Goal: Task Accomplishment & Management: Manage account settings

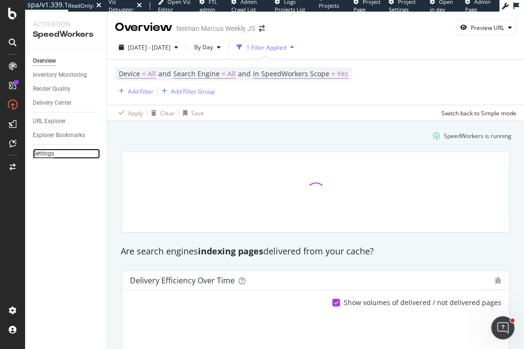
click at [45, 158] on div "Settings" at bounding box center [43, 154] width 21 height 10
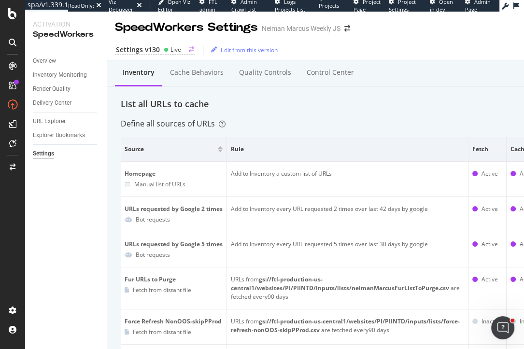
click at [135, 50] on div "Settings v130" at bounding box center [138, 50] width 44 height 10
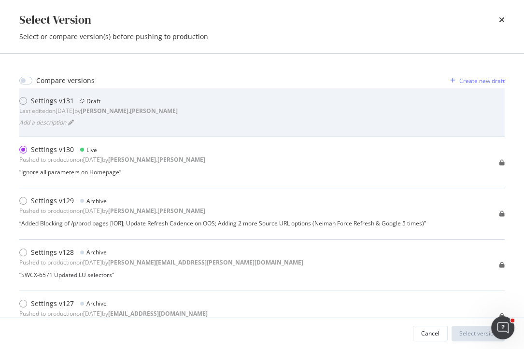
click at [152, 108] on div "Settings v131 Draft Last edited on [DATE] by [PERSON_NAME].[PERSON_NAME] Add a …" at bounding box center [261, 112] width 485 height 33
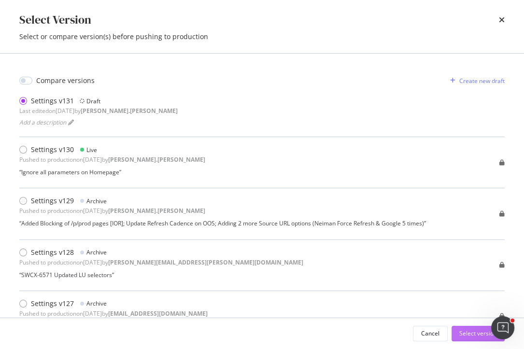
click at [470, 334] on div "Select version" at bounding box center [478, 333] width 38 height 8
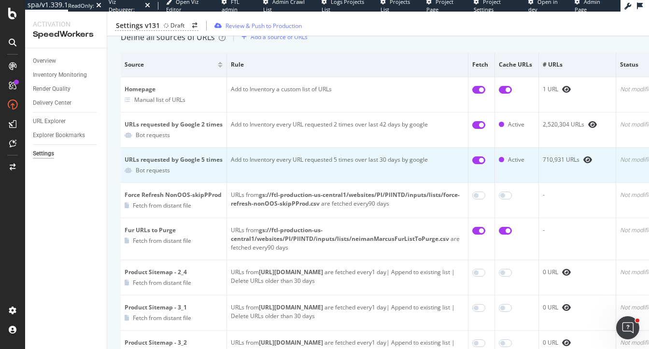
scroll to position [0, 54]
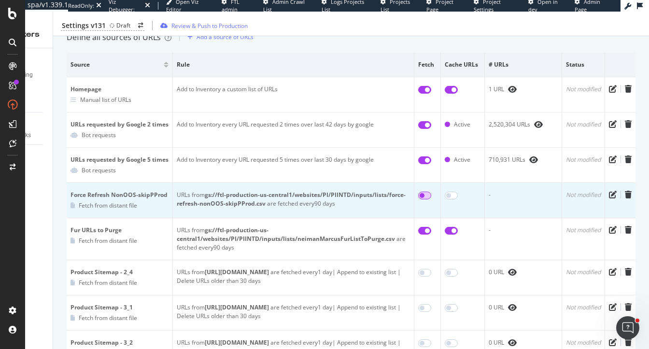
click at [426, 195] on input "checkbox" at bounding box center [424, 196] width 13 height 8
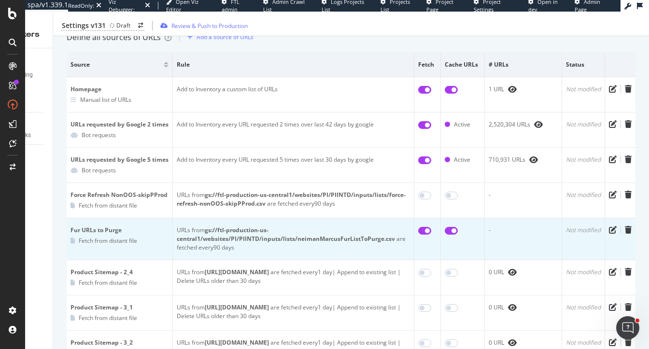
checkbox input "true"
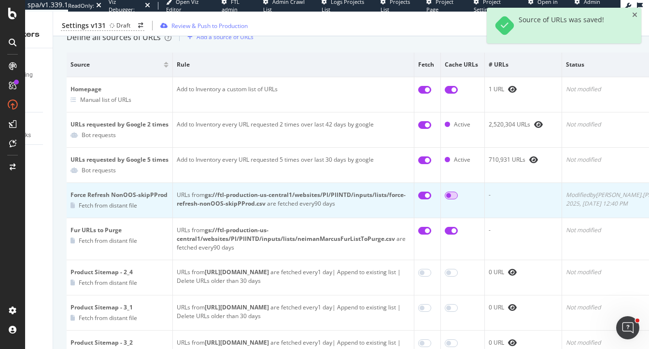
click at [452, 196] on input "checkbox" at bounding box center [451, 196] width 13 height 8
checkbox input "true"
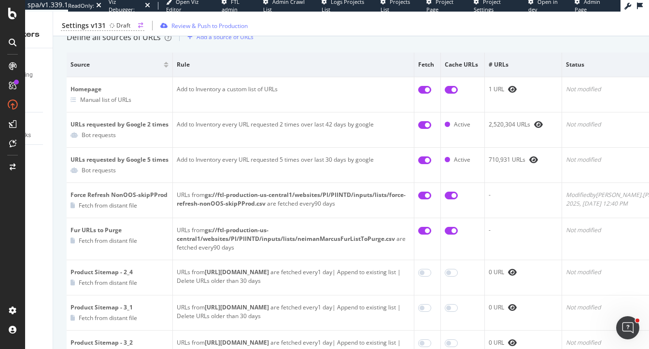
click at [97, 28] on div "Settings v131" at bounding box center [84, 26] width 44 height 10
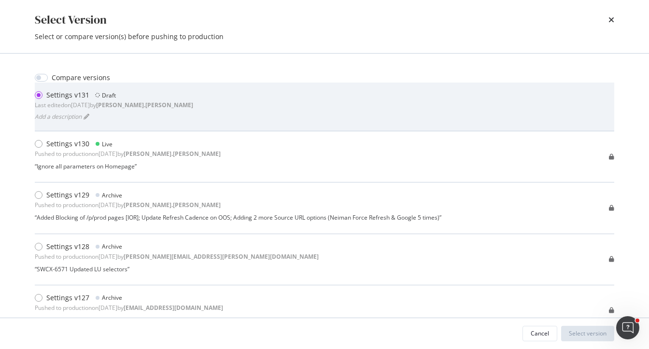
click at [160, 115] on div "Settings v131 Draft Last edited on [DATE] by [PERSON_NAME].[PERSON_NAME] Add a …" at bounding box center [324, 106] width 579 height 33
click at [359, 106] on div "Settings v131 Draft Last edited on [DATE] by [PERSON_NAME].[PERSON_NAME] Add a …" at bounding box center [324, 106] width 579 height 33
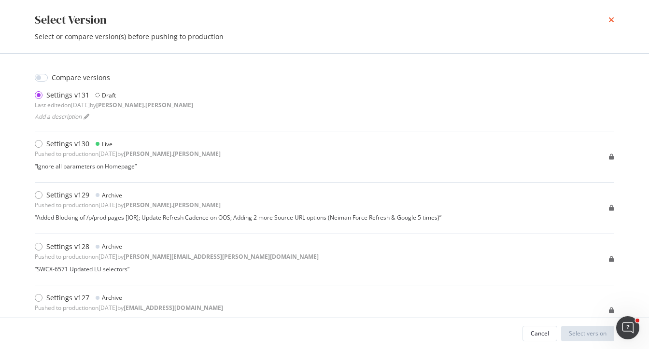
click at [523, 19] on icon "times" at bounding box center [611, 20] width 6 height 8
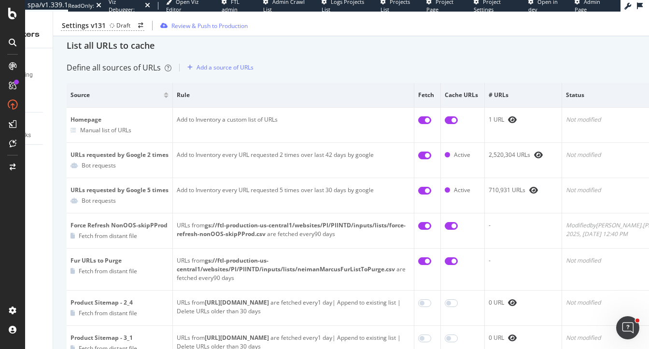
scroll to position [0, 0]
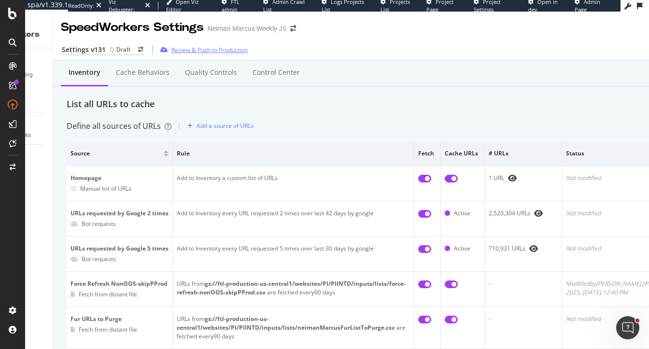
click at [193, 51] on div "Review & Push to Production" at bounding box center [209, 50] width 76 height 8
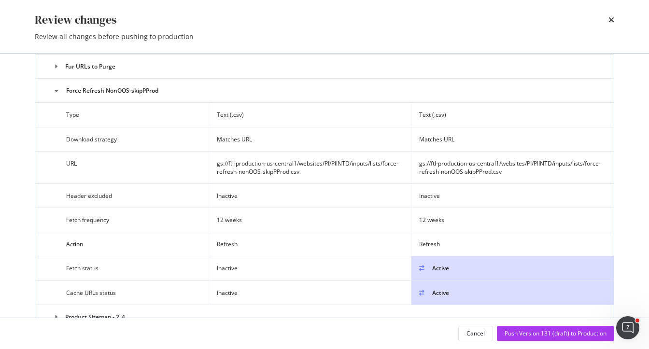
scroll to position [328, 0]
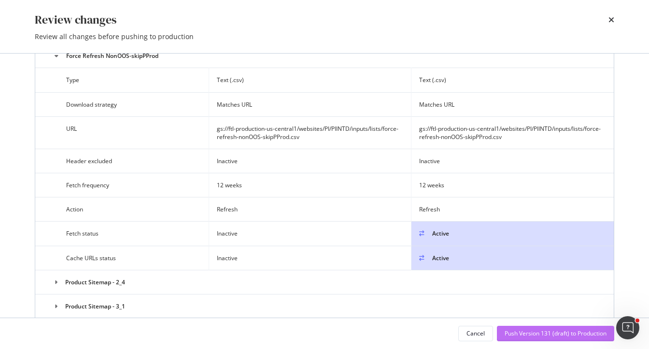
click at [523, 332] on div "Push Version 131 (draft) to Production" at bounding box center [555, 333] width 102 height 8
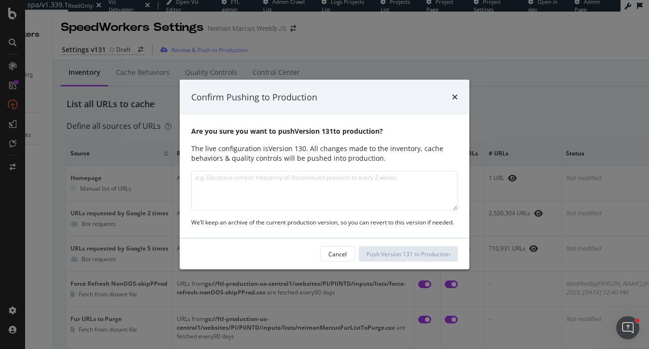
click at [399, 186] on textarea "modal" at bounding box center [324, 191] width 266 height 40
click at [207, 180] on textarea "Acrivating the" at bounding box center [324, 191] width 266 height 40
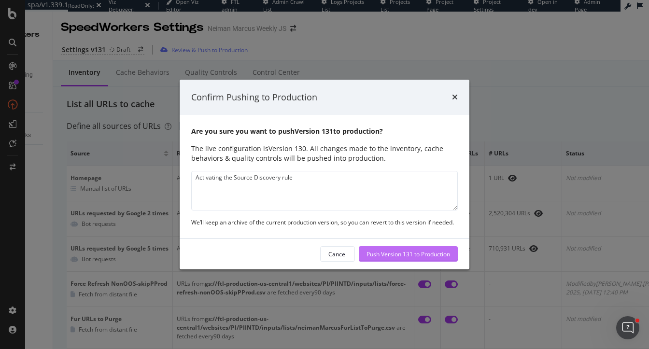
type textarea "Activating the Source Discovery rule"
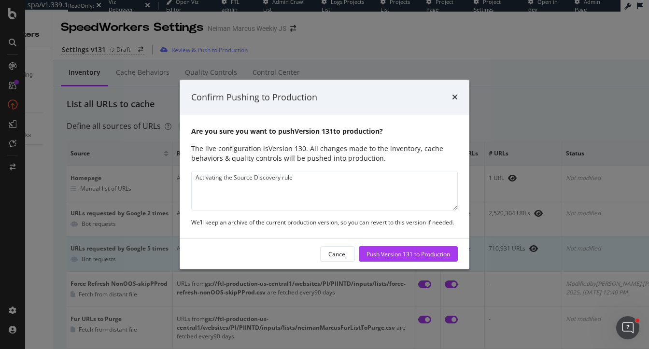
click at [407, 254] on div "Push Version 131 to Production" at bounding box center [408, 254] width 84 height 8
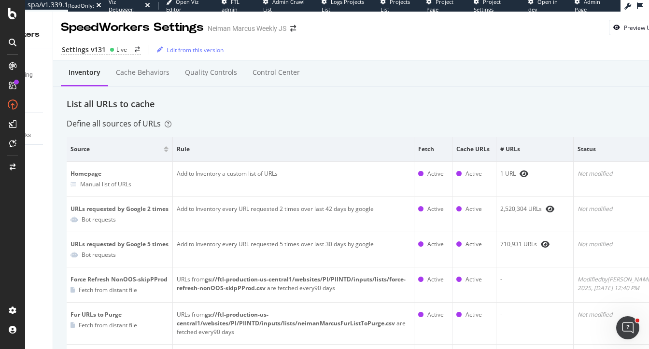
scroll to position [0, 0]
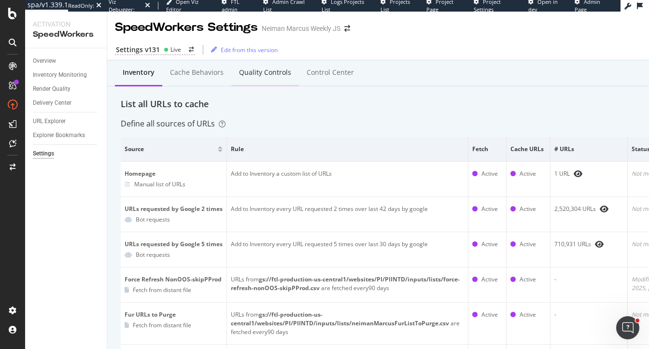
click at [261, 74] on div "Quality Controls" at bounding box center [265, 73] width 52 height 10
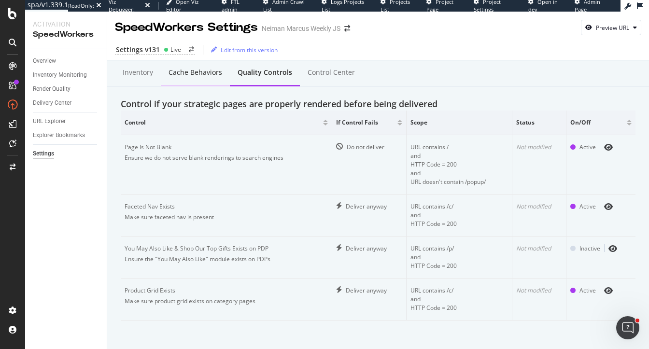
click at [185, 73] on div "Cache behaviors" at bounding box center [195, 73] width 54 height 10
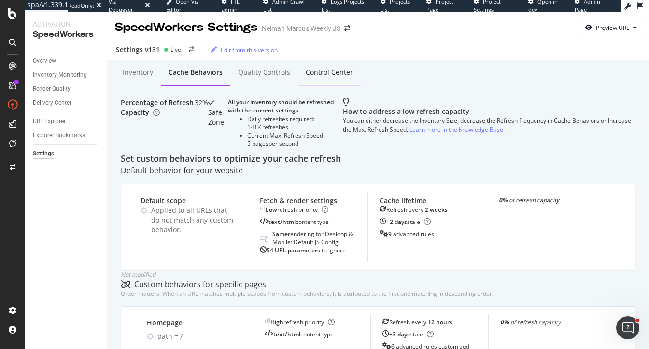
click at [326, 82] on div "Control Center" at bounding box center [329, 73] width 63 height 27
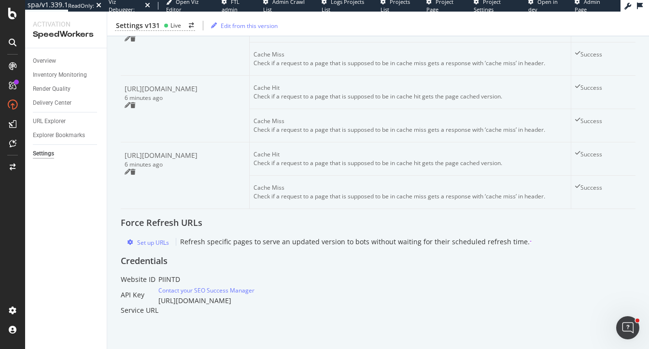
scroll to position [249, 0]
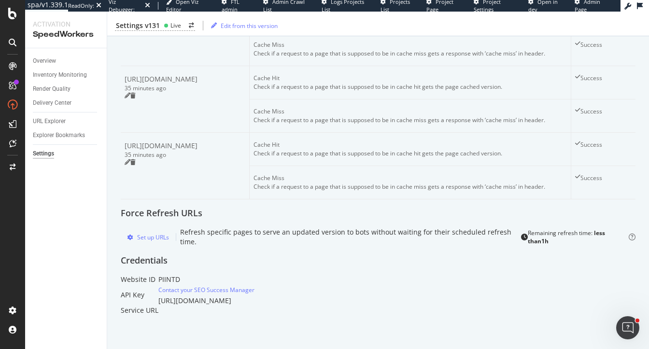
click at [109, 190] on div "Inventory Cache behaviors Quality Controls Control Center Control delivery serv…" at bounding box center [378, 82] width 542 height 534
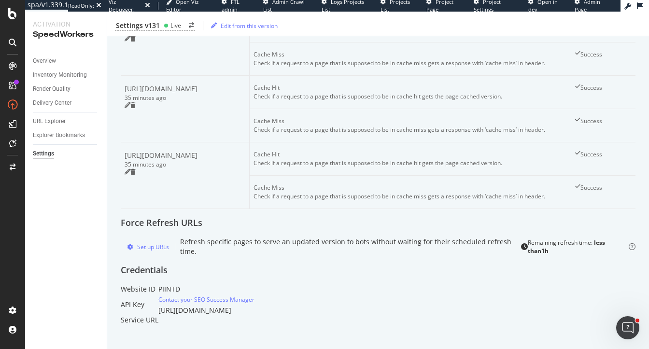
scroll to position [236, 0]
drag, startPoint x: 248, startPoint y: 180, endPoint x: 132, endPoint y: 172, distance: 116.1
click at [132, 172] on div "Current service status Your sample of URLs is tested every 10 min. Test Now Cre…" at bounding box center [378, 82] width 515 height 254
click at [315, 92] on div "Cache Hit" at bounding box center [409, 87] width 313 height 9
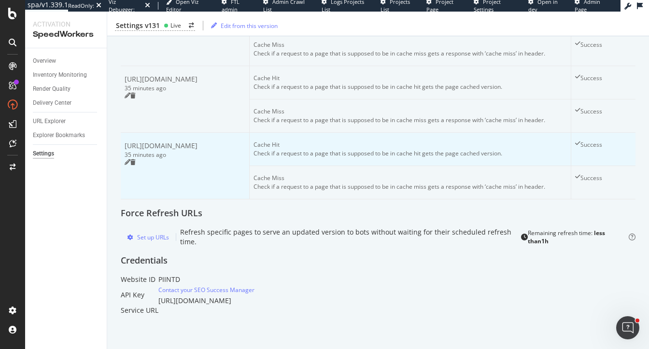
scroll to position [262, 0]
drag, startPoint x: 253, startPoint y: 238, endPoint x: 146, endPoint y: 237, distance: 107.2
click at [146, 151] on div "[URL][DOMAIN_NAME]" at bounding box center [185, 145] width 121 height 10
